Goal: Task Accomplishment & Management: Complete application form

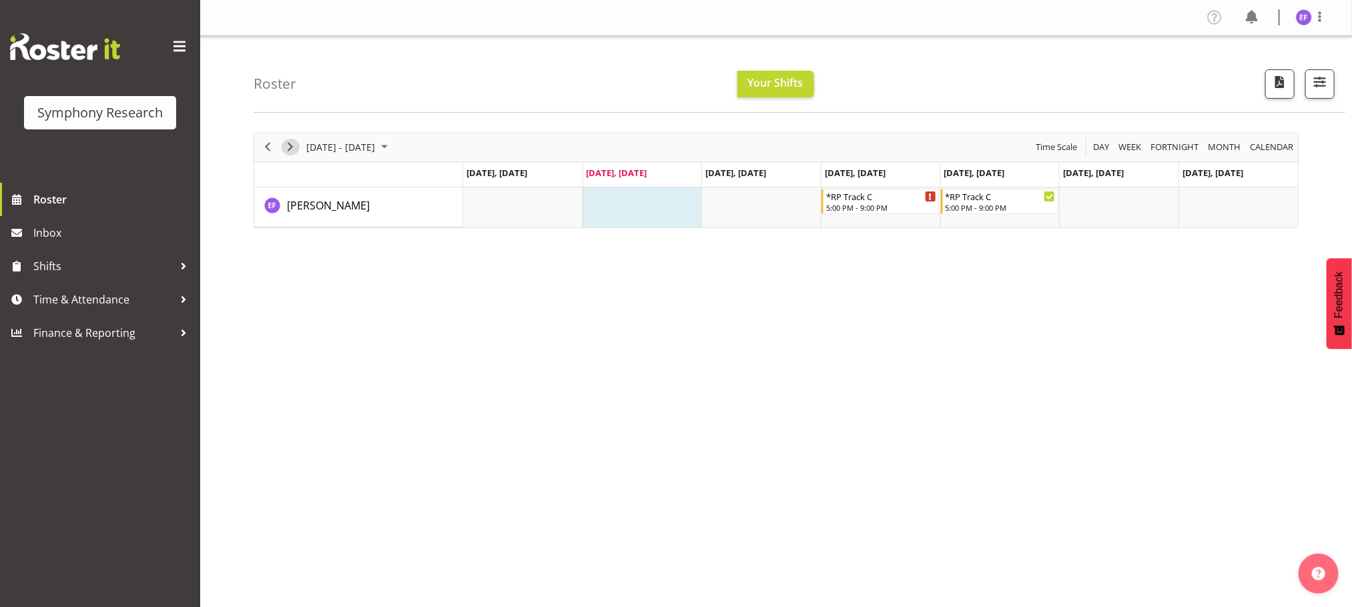
click at [294, 147] on span "Next" at bounding box center [290, 147] width 16 height 17
click at [265, 146] on span "Previous" at bounding box center [268, 147] width 16 height 17
click at [180, 293] on div at bounding box center [184, 300] width 20 height 20
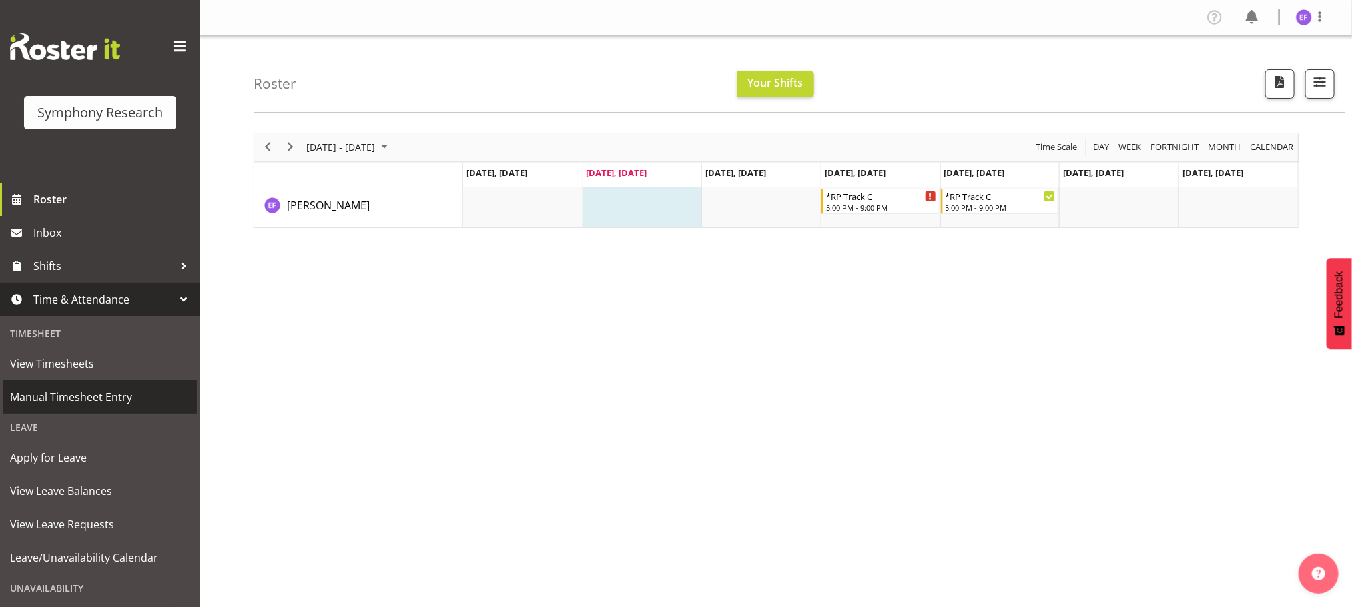
click at [105, 396] on span "Manual Timesheet Entry" at bounding box center [100, 397] width 180 height 20
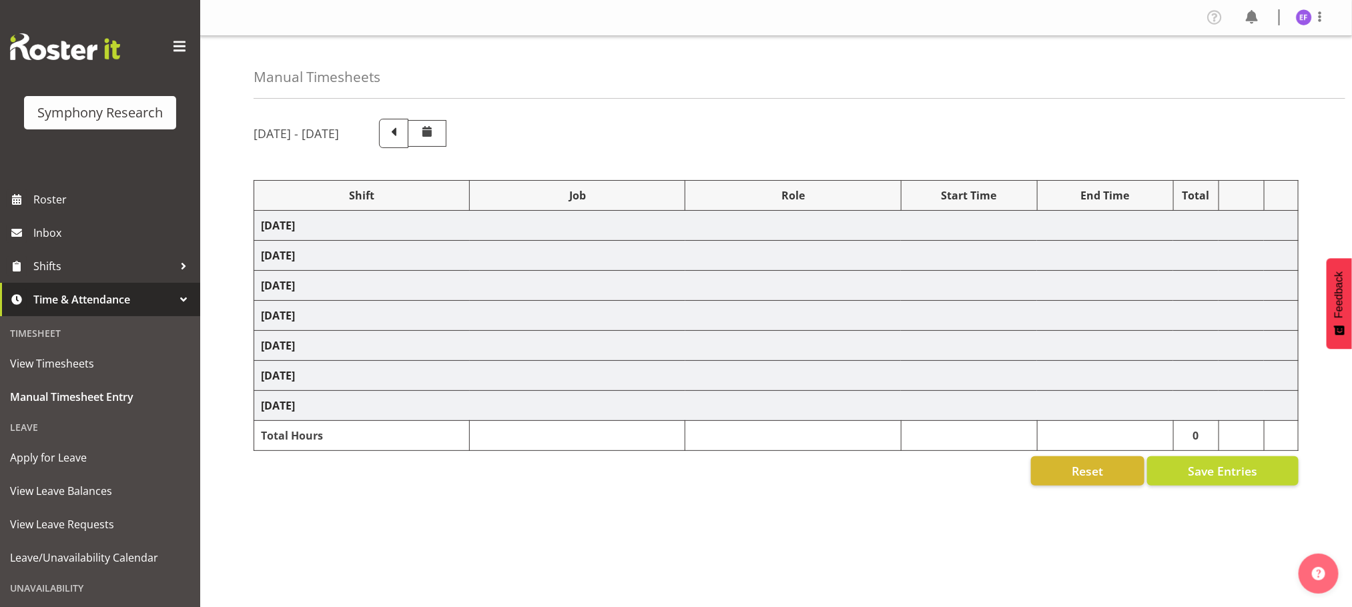
select select "48116"
select select "10239"
select select "47"
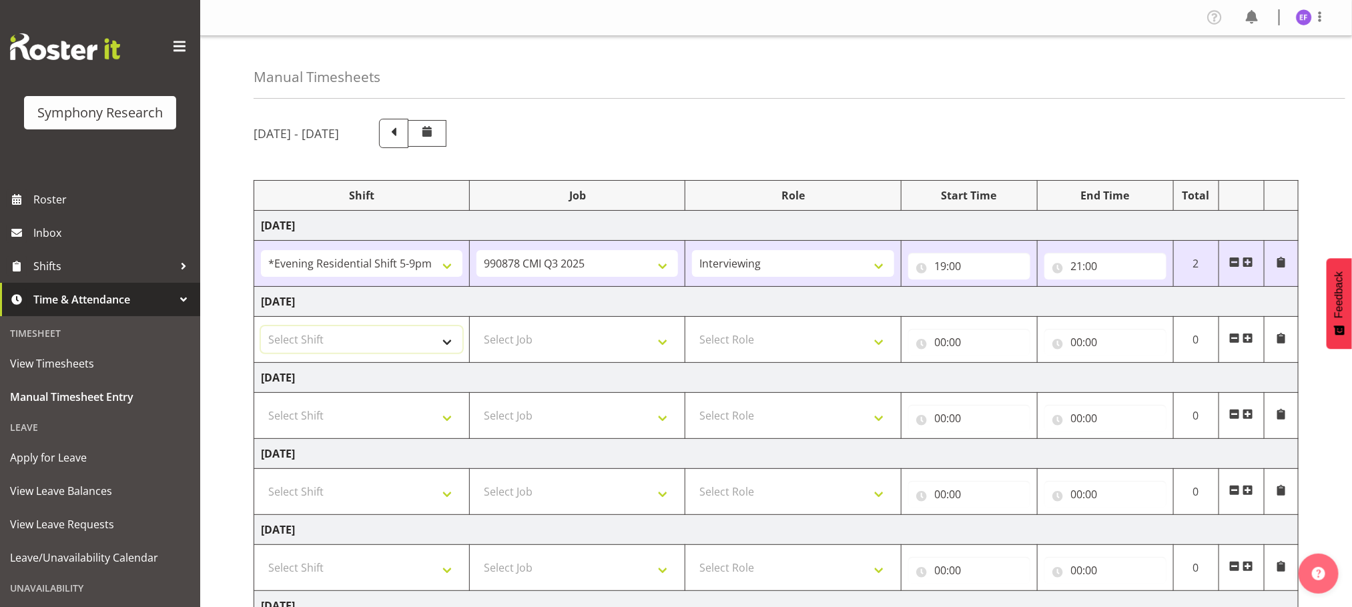
click at [446, 340] on select "Select Shift !!Weekend Residential (Roster IT Shift Label) *Business 9/10am ~ 4…" at bounding box center [362, 339] width 202 height 27
select select "48116"
click at [261, 328] on select "Select Shift !!Weekend Residential (Roster IT Shift Label) *Business 9/10am ~ 4…" at bounding box center [362, 339] width 202 height 27
click at [667, 341] on select "Select Job 550060 IF Admin 553492 World Poll Aus Wave 2 Main 2025 553500 BFM [D…" at bounding box center [577, 339] width 202 height 27
select select "10239"
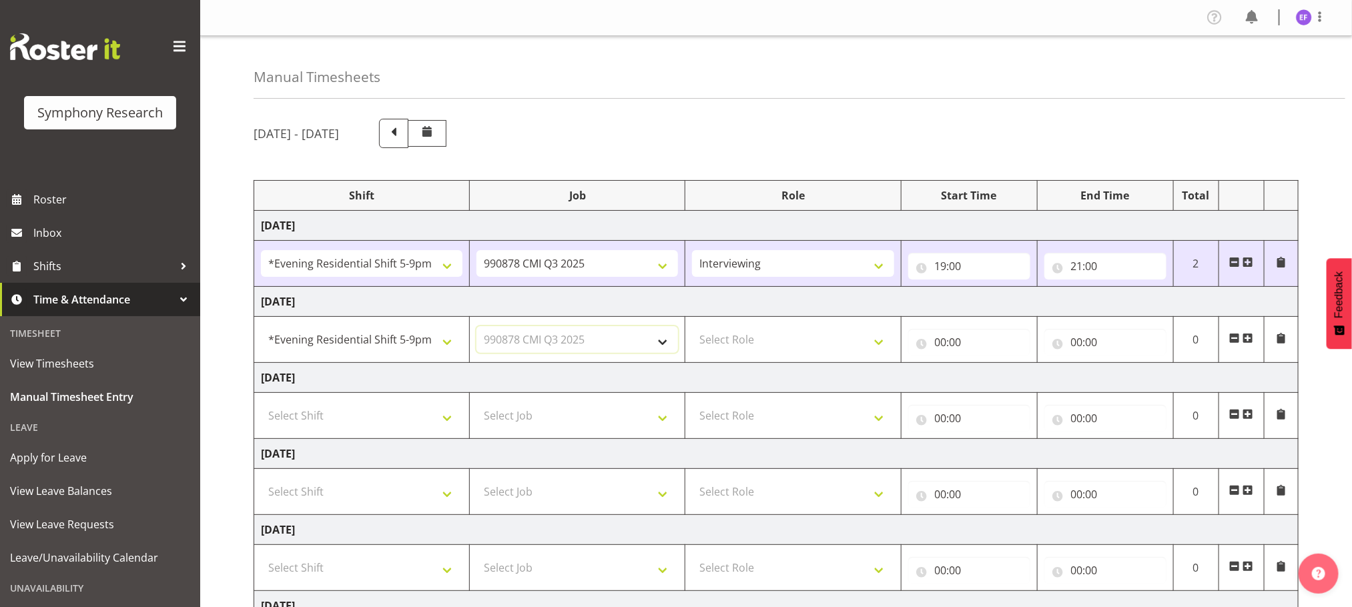
click at [476, 328] on select "Select Job 550060 IF Admin 553492 World Poll Aus Wave 2 Main 2025 553500 BFM [D…" at bounding box center [577, 339] width 202 height 27
click at [886, 347] on select "Select Role Briefing Interviewing" at bounding box center [793, 339] width 202 height 27
select select "47"
click at [692, 328] on select "Select Role Briefing Interviewing" at bounding box center [793, 339] width 202 height 27
click at [938, 345] on input "00:00" at bounding box center [969, 342] width 122 height 27
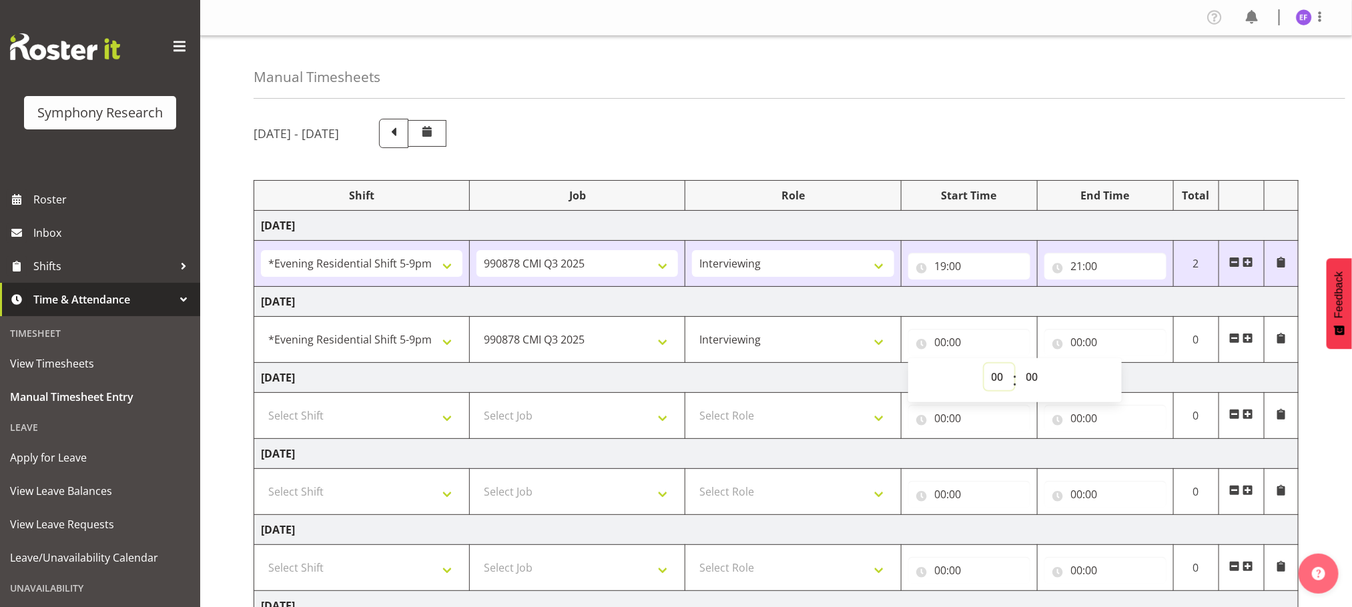
click at [997, 376] on select "00 01 02 03 04 05 06 07 08 09 10 11 12 13 14 15 16 17 18 19 20 21 22 23" at bounding box center [999, 377] width 30 height 27
select select "18"
click at [984, 366] on select "00 01 02 03 04 05 06 07 08 09 10 11 12 13 14 15 16 17 18 19 20 21 22 23" at bounding box center [999, 377] width 30 height 27
type input "18:00"
click at [1032, 380] on select "00 01 02 03 04 05 06 07 08 09 10 11 12 13 14 15 16 17 18 19 20 21 22 23 24 25 2…" at bounding box center [1034, 377] width 30 height 27
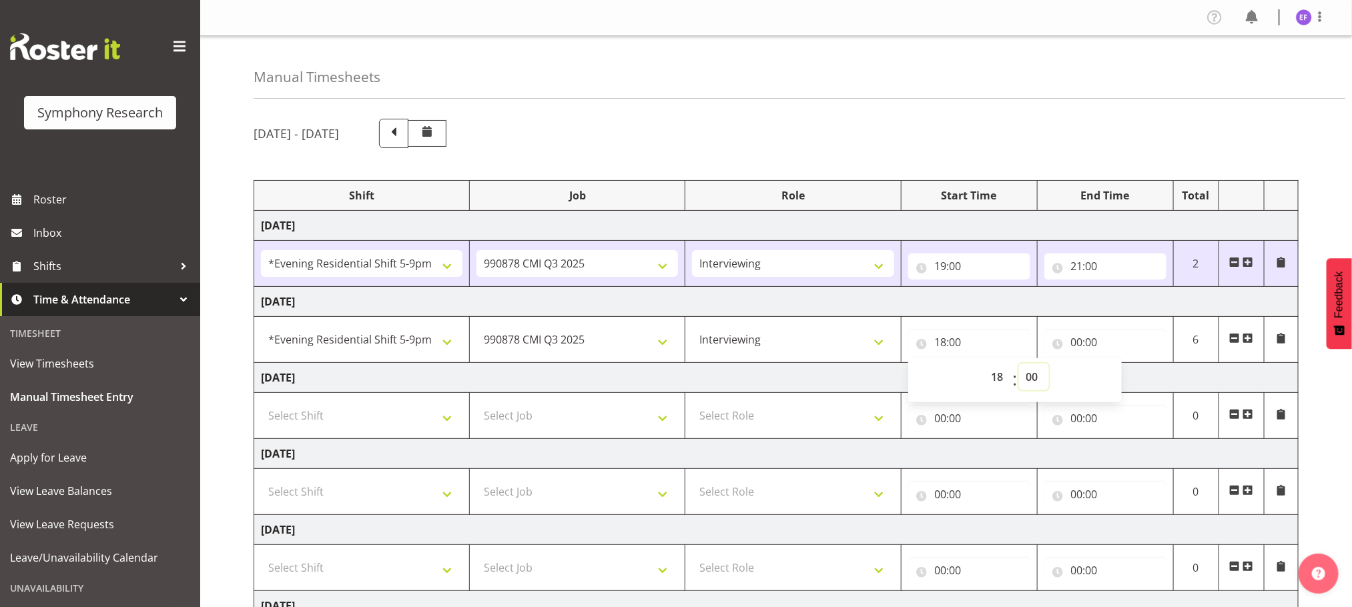
select select "45"
click at [1019, 366] on select "00 01 02 03 04 05 06 07 08 09 10 11 12 13 14 15 16 17 18 19 20 21 22 23 24 25 2…" at bounding box center [1034, 377] width 30 height 27
type input "18:45"
click at [1077, 343] on input "00:00" at bounding box center [1105, 342] width 122 height 27
click at [1137, 377] on select "00 01 02 03 04 05 06 07 08 09 10 11 12 13 14 15 16 17 18 19 20 21 22 23" at bounding box center [1135, 377] width 30 height 27
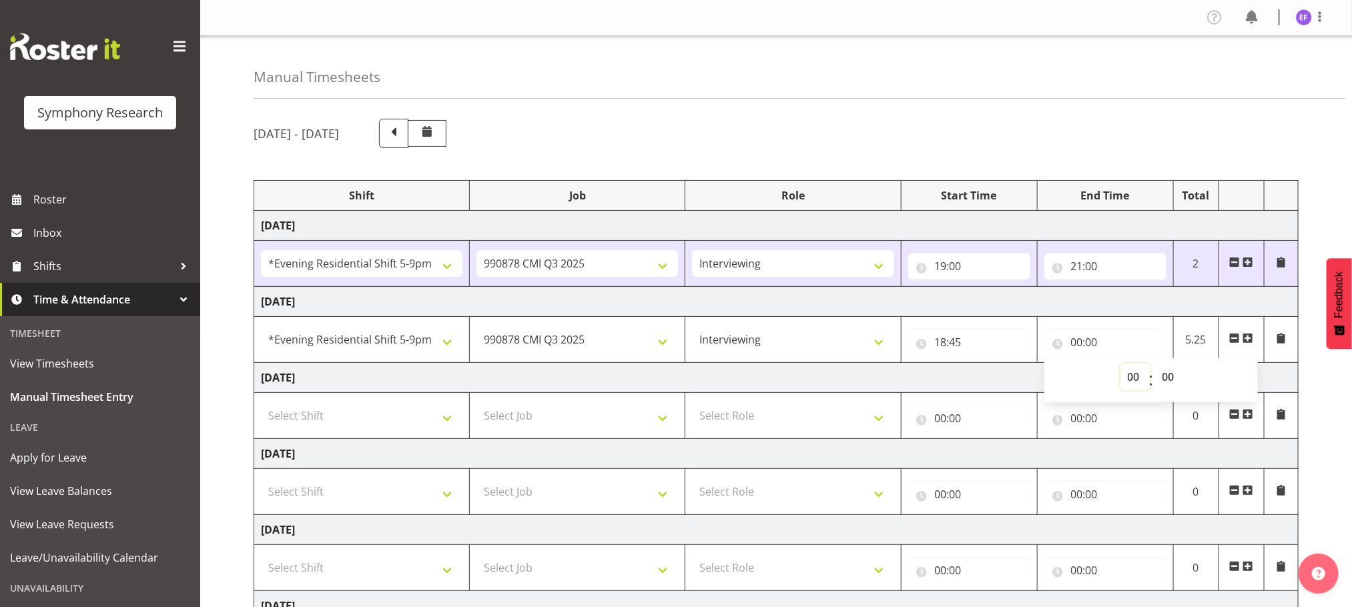
select select "21"
click at [1120, 366] on select "00 01 02 03 04 05 06 07 08 09 10 11 12 13 14 15 16 17 18 19 20 21 22 23" at bounding box center [1135, 377] width 30 height 27
type input "21:00"
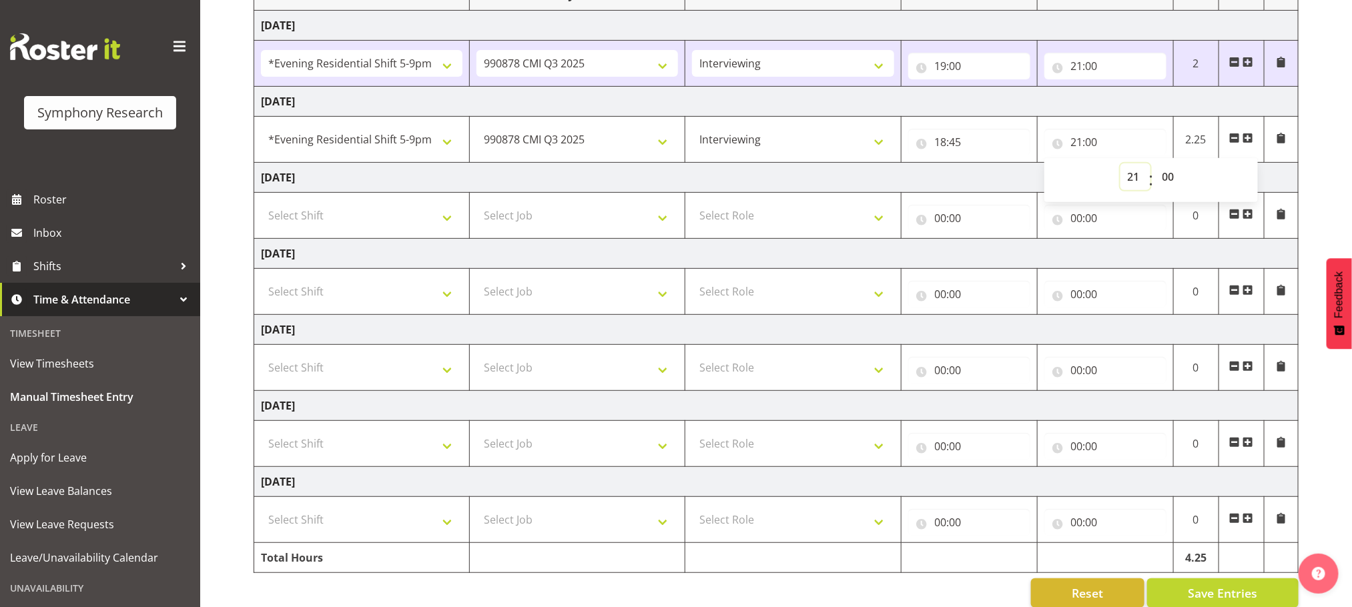
scroll to position [231, 0]
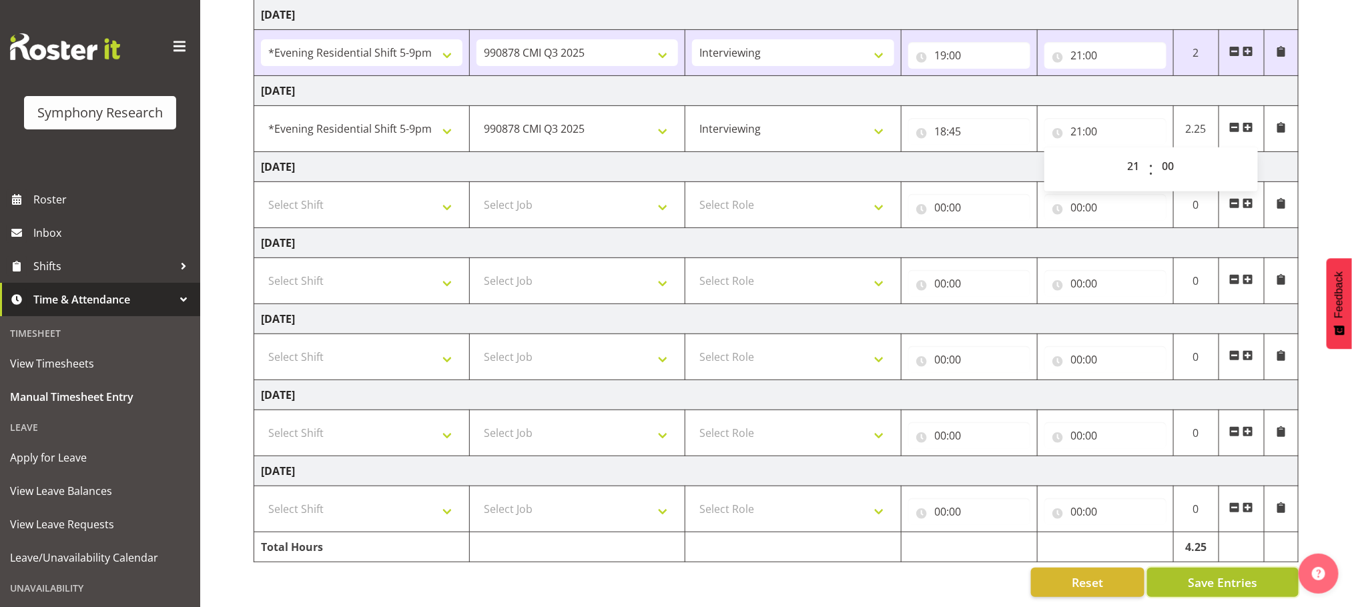
click at [1217, 574] on span "Save Entries" at bounding box center [1222, 582] width 69 height 17
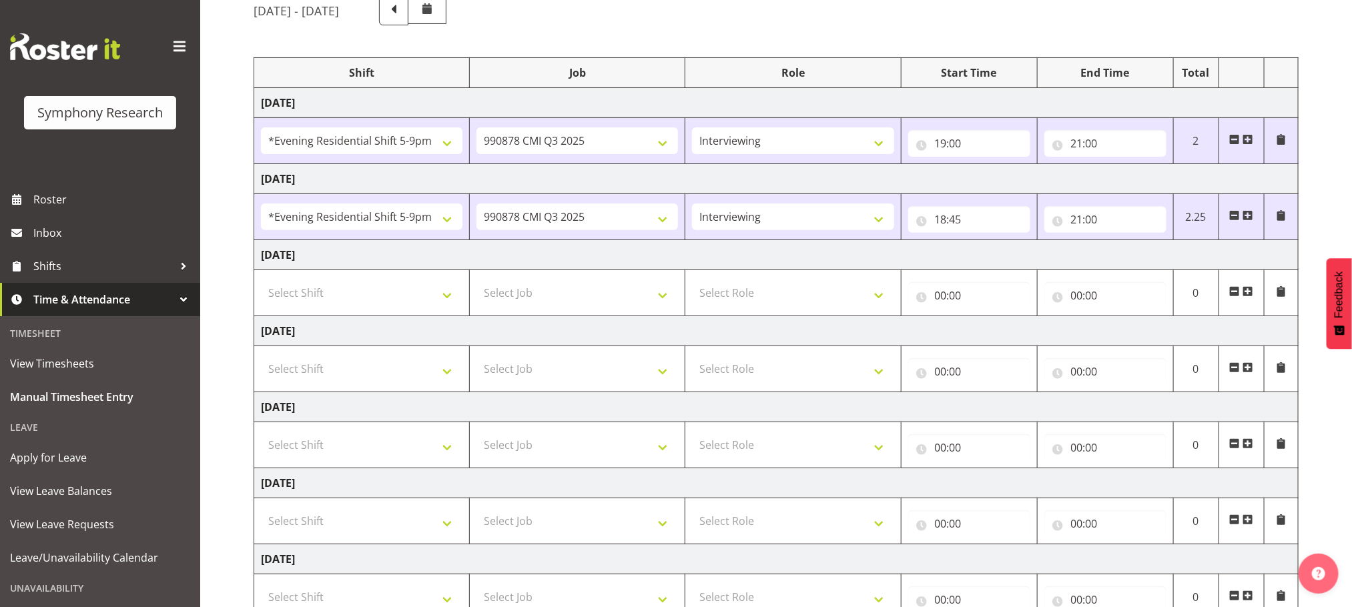
scroll to position [0, 0]
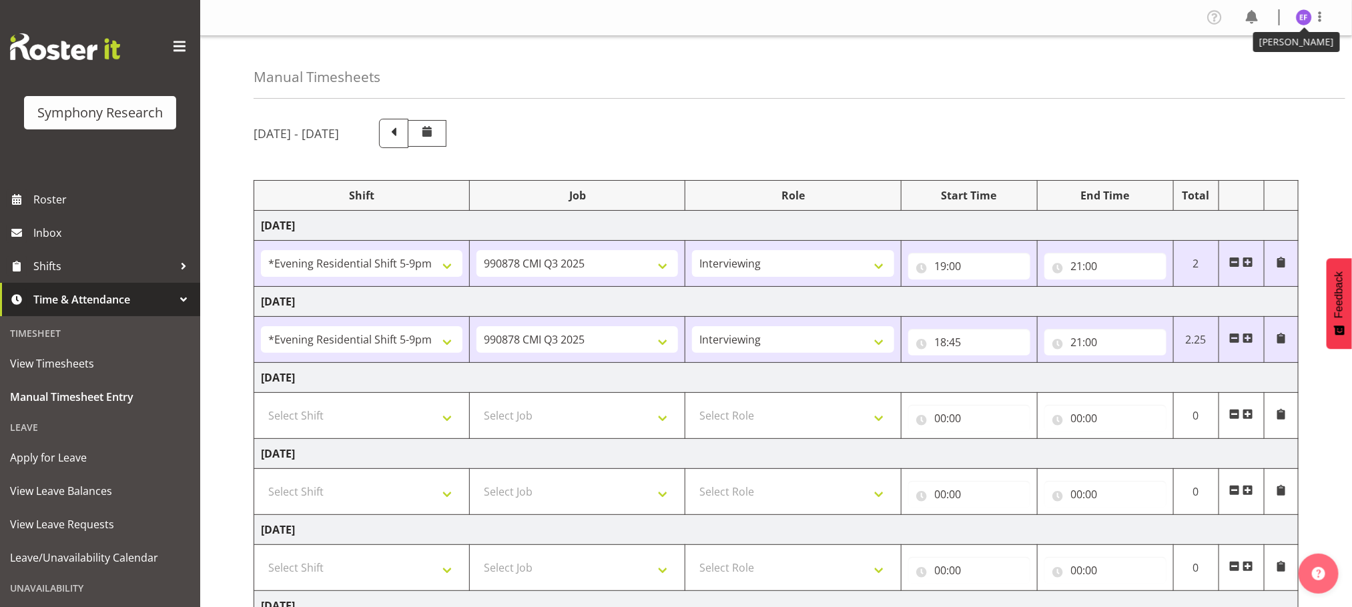
click at [1308, 17] on img at bounding box center [1304, 17] width 16 height 16
click at [1238, 70] on link "Log Out" at bounding box center [1264, 70] width 128 height 24
